Goal: Book appointment/travel/reservation

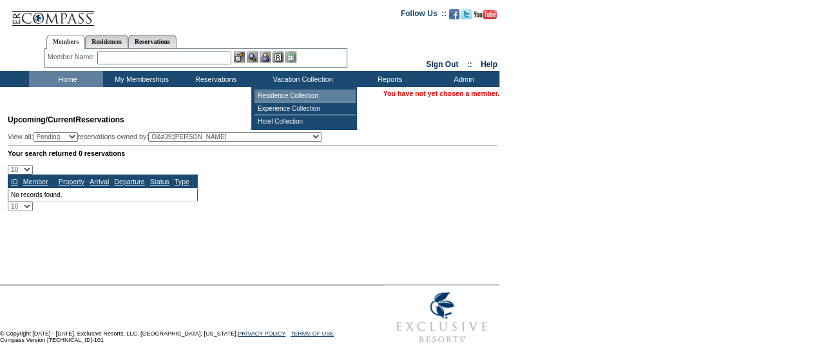
click at [306, 91] on td "Residence Collection" at bounding box center [304, 96] width 101 height 13
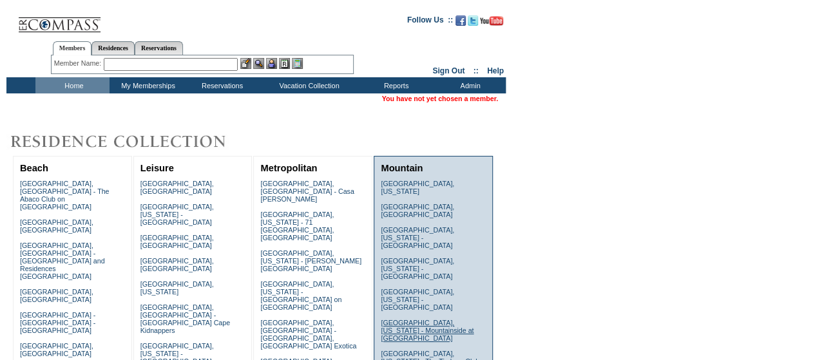
click at [453, 319] on link "Lake Tahoe, California - Mountainside at Northstar" at bounding box center [427, 330] width 93 height 23
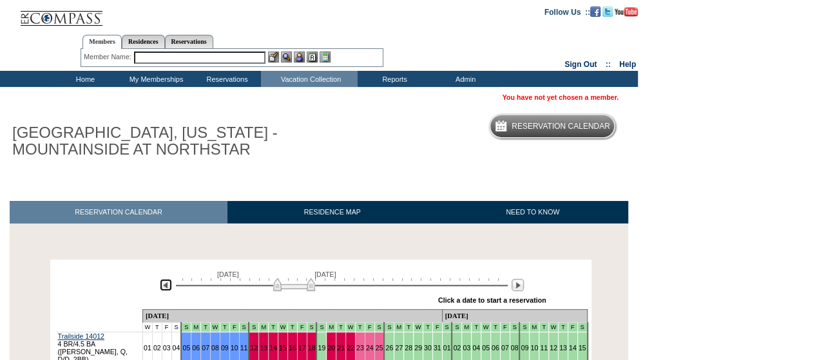
click at [165, 288] on img at bounding box center [166, 285] width 12 height 12
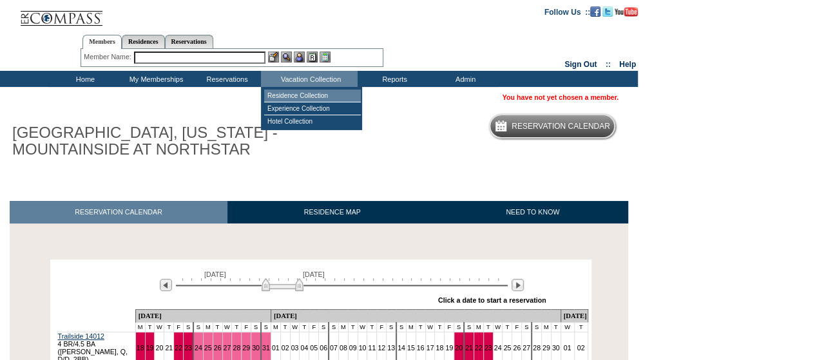
click at [318, 98] on td "Residence Collection" at bounding box center [312, 96] width 97 height 13
